Goal: Obtain resource: Obtain resource

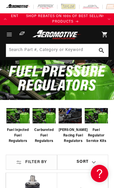
scroll to position [0, 182]
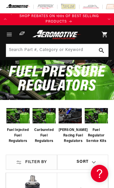
click at [19, 120] on img at bounding box center [17, 115] width 23 height 19
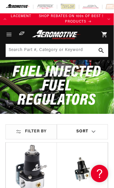
scroll to position [0, 51]
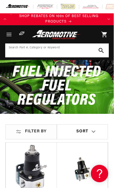
click at [48, 50] on input at bounding box center [57, 50] width 102 height 13
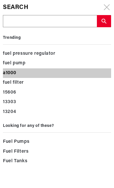
click at [12, 74] on div "a1000" at bounding box center [57, 73] width 108 height 10
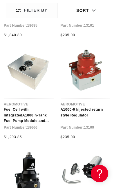
scroll to position [0, 95]
click at [35, 107] on link "Fuel Cell with Integrated A1000 In-Tank Fuel Pump Module and Pre-Pump Fuel Filt…" at bounding box center [29, 115] width 50 height 17
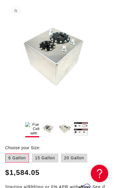
scroll to position [164, 1]
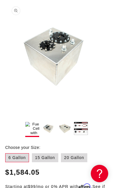
click at [73, 153] on label "20 Gallon" at bounding box center [74, 157] width 26 height 9
click at [61, 152] on input "20 Gallon" at bounding box center [61, 152] width 0 height 0
radio input "true"
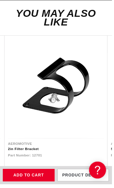
scroll to position [0, 101]
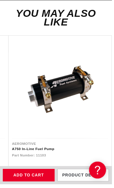
click at [99, 149] on link "A750 In-Line Fuel Pump" at bounding box center [61, 151] width 98 height 5
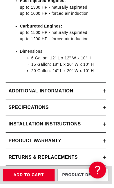
scroll to position [817, 0]
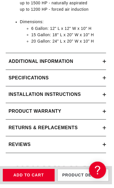
click at [82, 93] on div "Installation Instructions" at bounding box center [55, 97] width 99 height 8
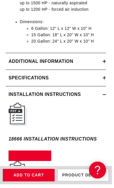
click at [81, 93] on h2 "Installation Instructions" at bounding box center [46, 97] width 74 height 8
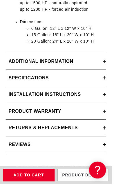
scroll to position [0, 190]
click at [65, 93] on h2 "Installation Instructions" at bounding box center [46, 97] width 74 height 8
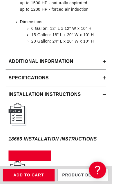
scroll to position [0, 0]
click at [89, 138] on h6 "18666 Installation Instructions" at bounding box center [54, 142] width 90 height 8
click at [16, 164] on img at bounding box center [18, 175] width 18 height 23
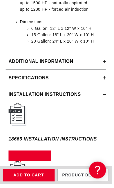
scroll to position [0, 190]
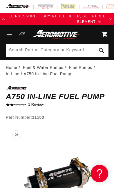
scroll to position [0, 95]
